Goal: Task Accomplishment & Management: Complete application form

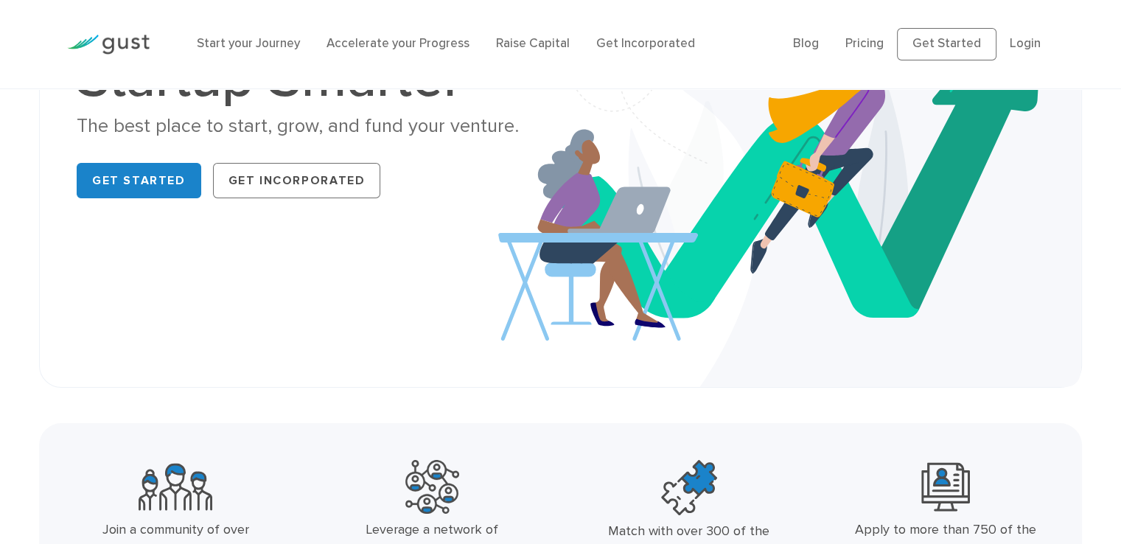
scroll to position [218, 0]
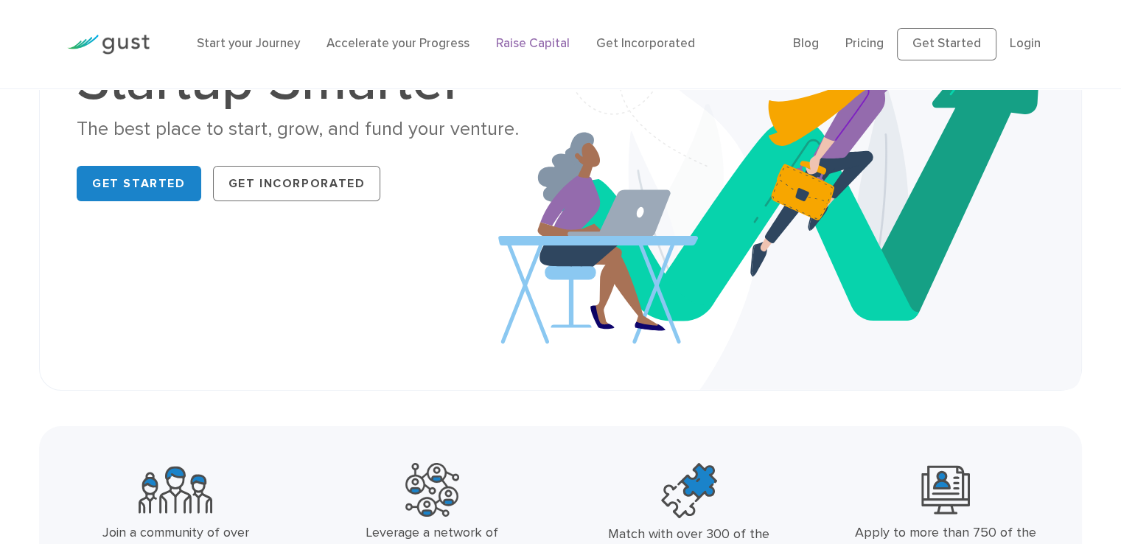
click at [521, 47] on link "Raise Capital" at bounding box center [533, 43] width 74 height 15
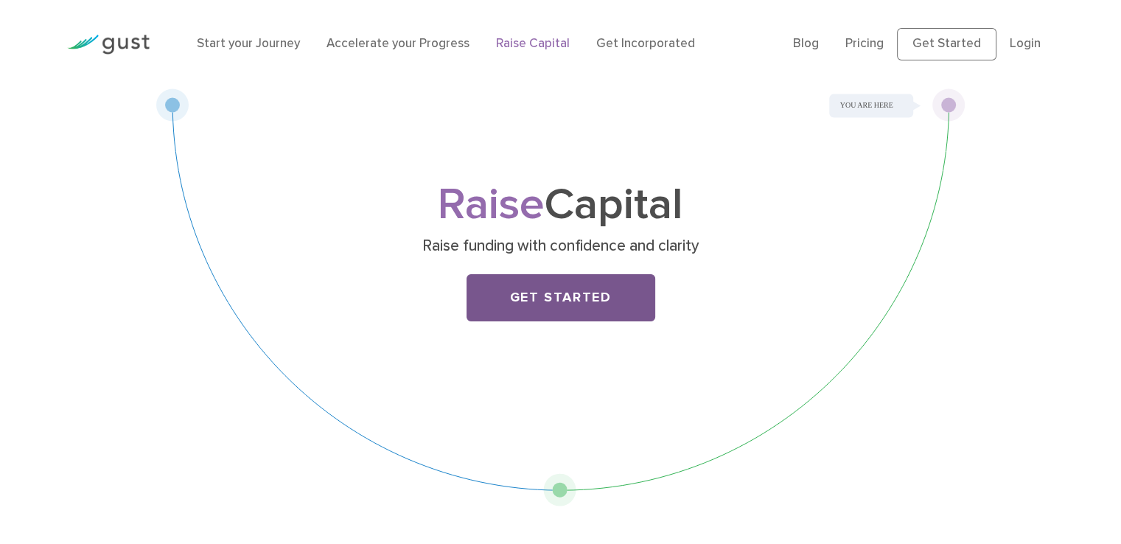
click at [621, 312] on link "Get Started" at bounding box center [561, 297] width 189 height 47
